Goal: Task Accomplishment & Management: Manage account settings

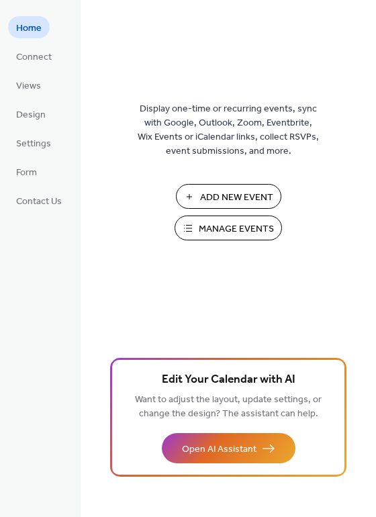
click at [249, 231] on span "Manage Events" at bounding box center [236, 229] width 75 height 14
click at [30, 58] on span "Connect" at bounding box center [34, 57] width 36 height 14
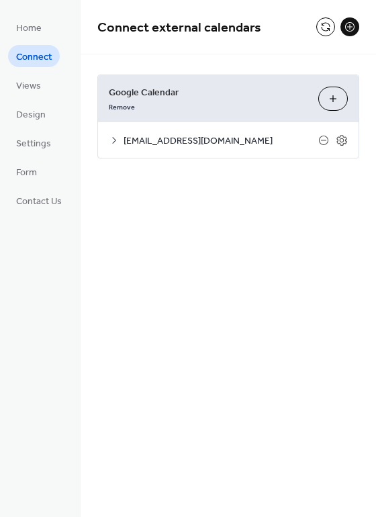
click at [195, 136] on span "shiawasseecountydemocrats@gmail.com" at bounding box center [221, 141] width 195 height 14
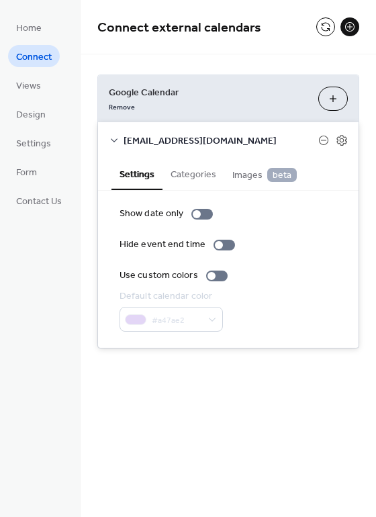
click at [212, 325] on div "#a47ae2" at bounding box center [171, 319] width 103 height 25
click at [206, 377] on div "Connect external calendars Google Calendar Remove Choose Calendars shiawasseeco…" at bounding box center [229, 194] width 296 height 389
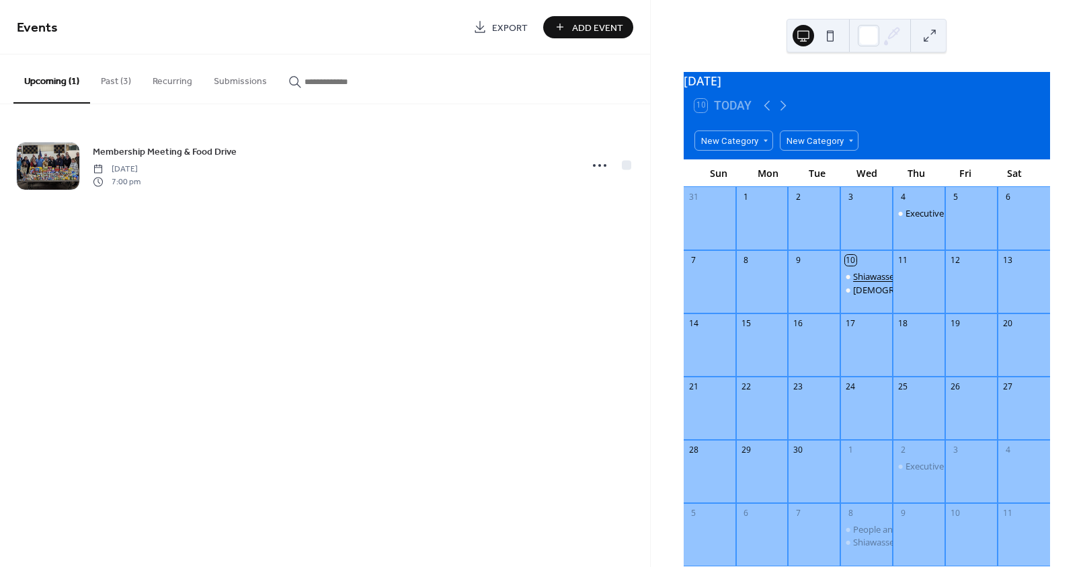
click at [876, 282] on div "Shiawassee Dems Monthly Membership Meeting" at bounding box center [951, 276] width 196 height 12
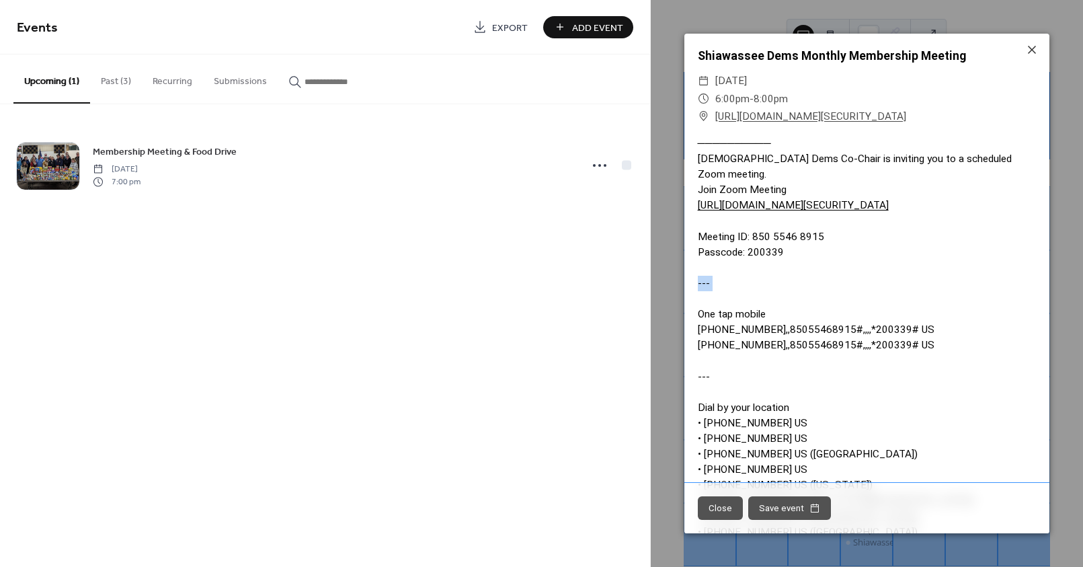
click at [876, 282] on div "────────── [DEMOGRAPHIC_DATA] Dems Co-Chair is inviting you to a scheduled Zoom…" at bounding box center [866, 470] width 365 height 668
drag, startPoint x: 924, startPoint y: 268, endPoint x: 870, endPoint y: 267, distance: 54.4
click at [870, 267] on div "────────── [DEMOGRAPHIC_DATA] Dems Co-Chair is inviting you to a scheduled Zoom…" at bounding box center [866, 470] width 365 height 668
click at [1034, 48] on icon at bounding box center [1032, 50] width 8 height 8
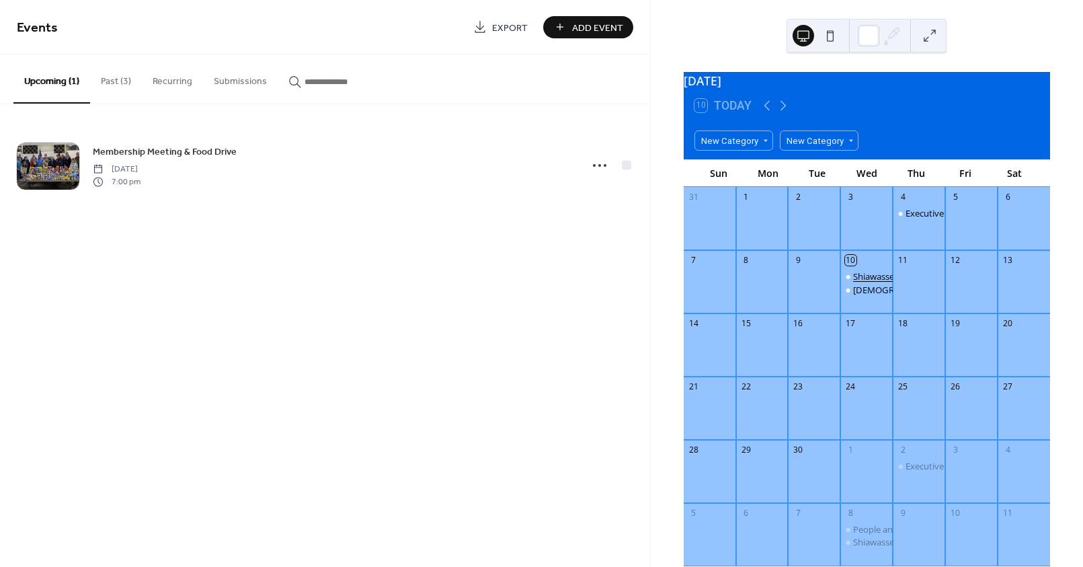
click at [862, 282] on div "Shiawassee Dems Monthly Membership Meeting" at bounding box center [951, 276] width 196 height 12
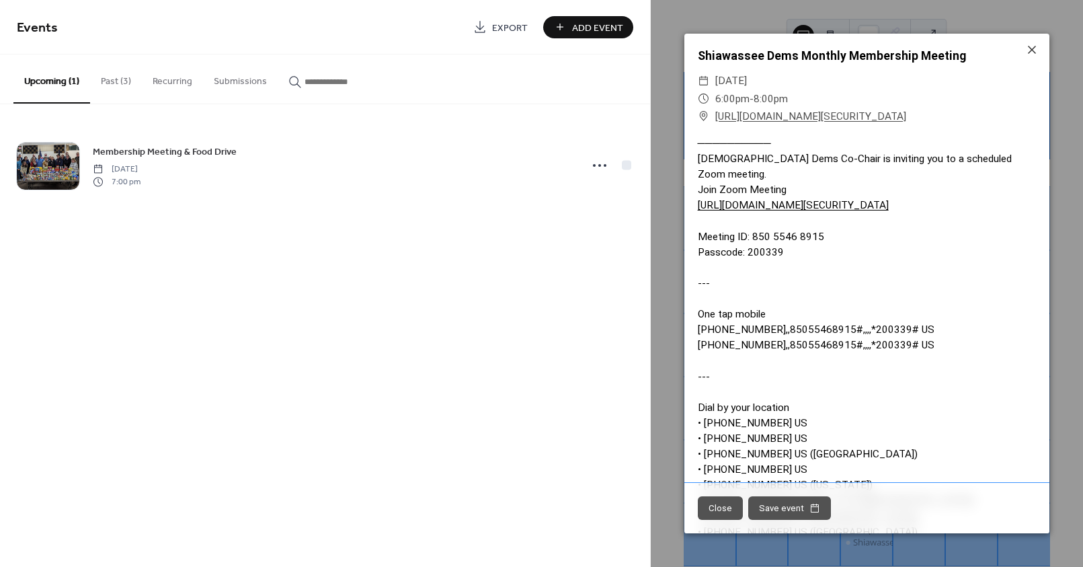
drag, startPoint x: 812, startPoint y: 85, endPoint x: 938, endPoint y: 452, distance: 387.8
click at [938, 452] on div "────────── [DEMOGRAPHIC_DATA] Dems Co-Chair is inviting you to a scheduled Zoom…" at bounding box center [866, 470] width 365 height 668
click at [1030, 44] on icon at bounding box center [1031, 50] width 16 height 16
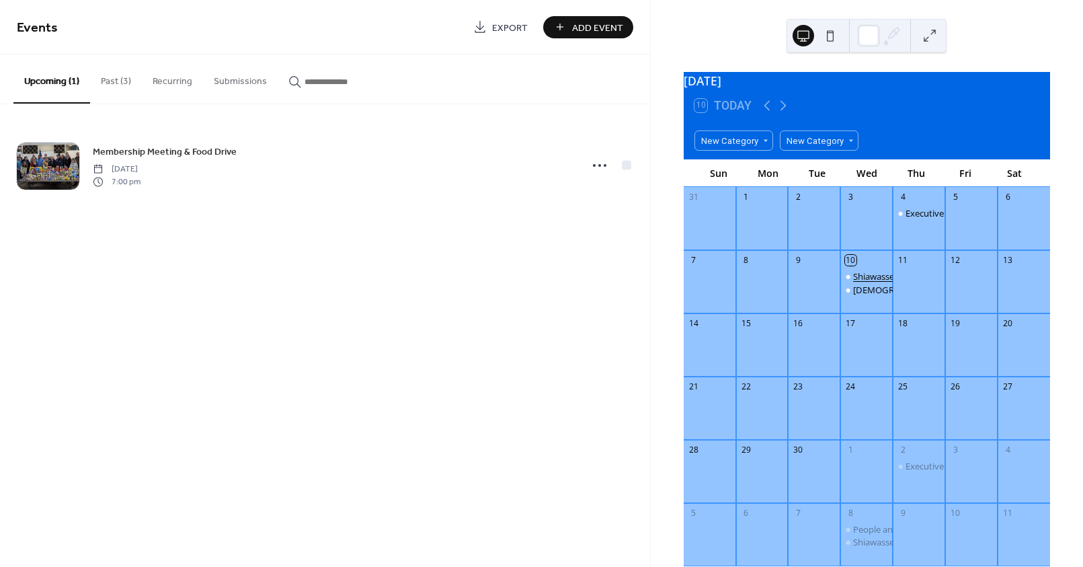
click at [863, 282] on div "Shiawassee Dems Monthly Membership Meeting" at bounding box center [951, 276] width 196 height 12
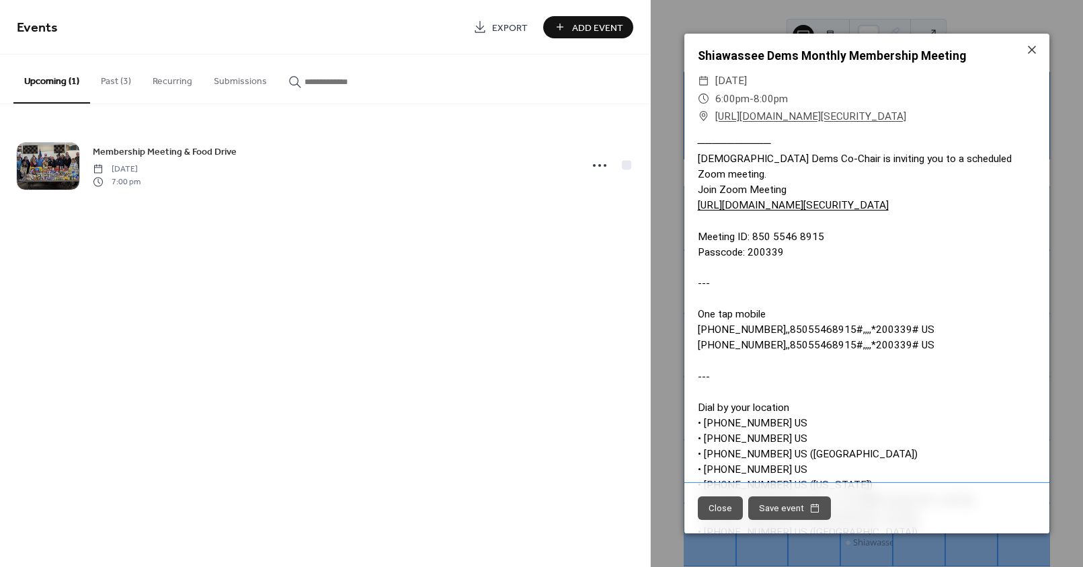
click at [863, 282] on div "────────── [DEMOGRAPHIC_DATA] Dems Co-Chair is inviting you to a scheduled Zoom…" at bounding box center [866, 470] width 365 height 668
click at [1032, 48] on icon at bounding box center [1031, 50] width 16 height 16
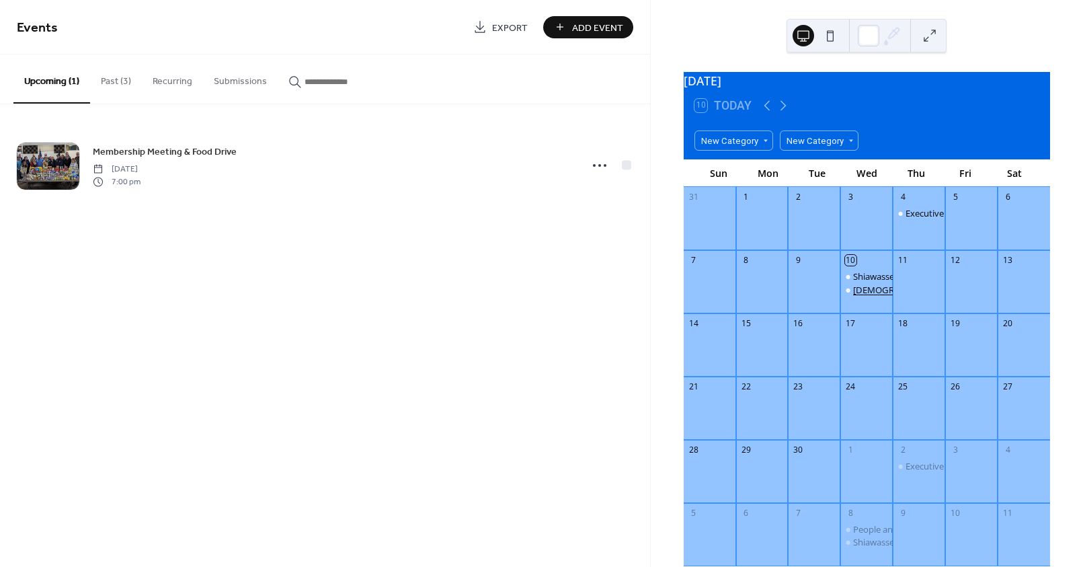
click at [865, 296] on div "[DEMOGRAPHIC_DATA] Annual Picnic & Monthly Membership Meeting" at bounding box center [995, 290] width 284 height 12
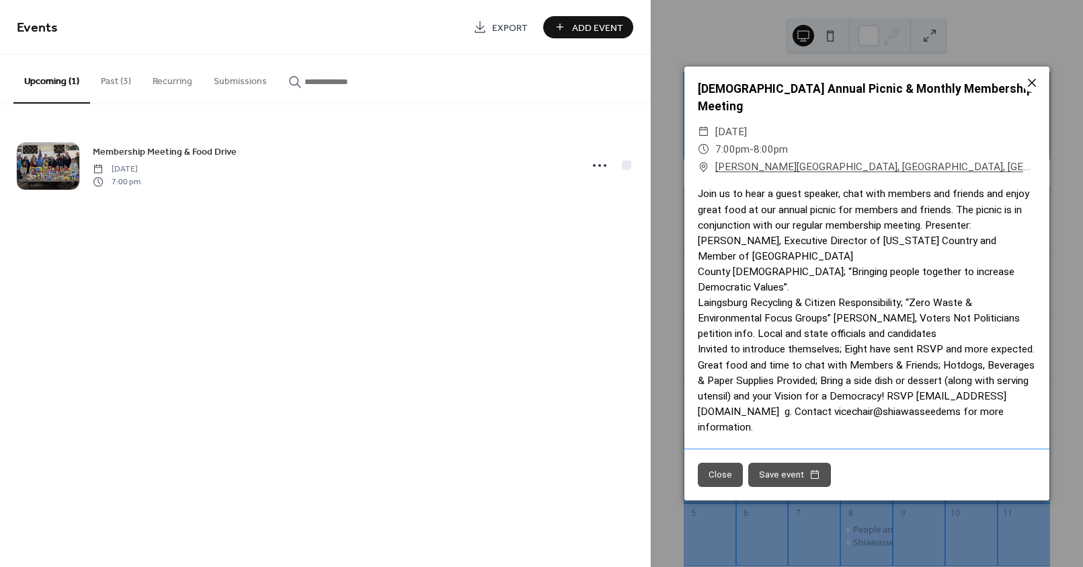
click at [1032, 87] on icon at bounding box center [1032, 83] width 8 height 8
